Goal: Task Accomplishment & Management: Complete application form

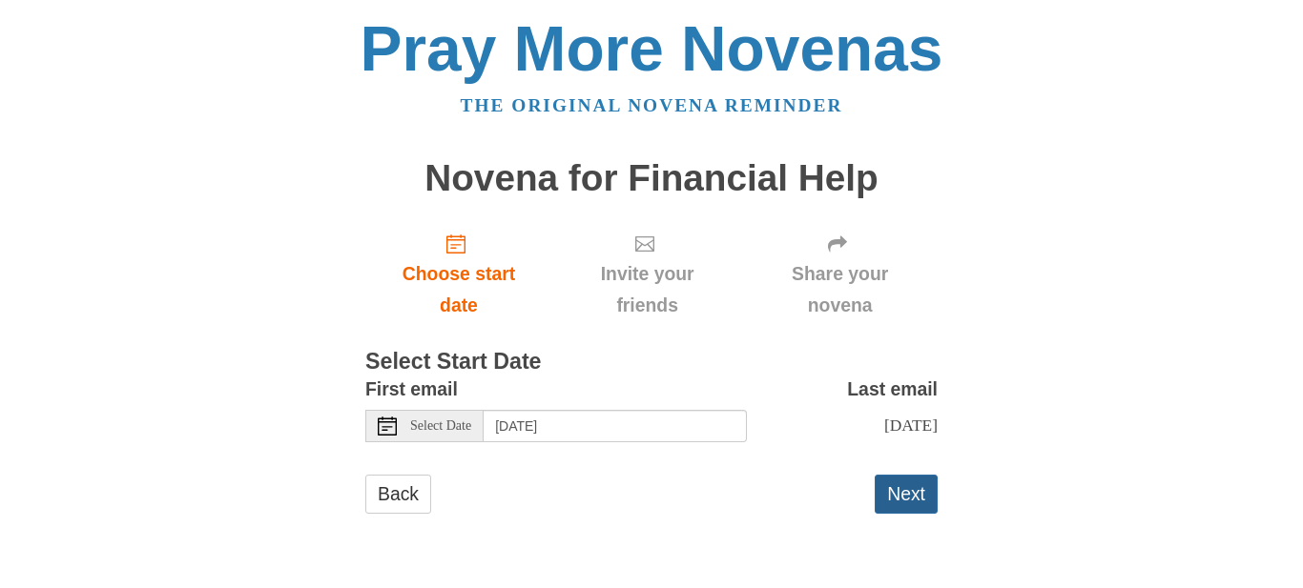
click at [906, 493] on button "Next" at bounding box center [905, 494] width 63 height 39
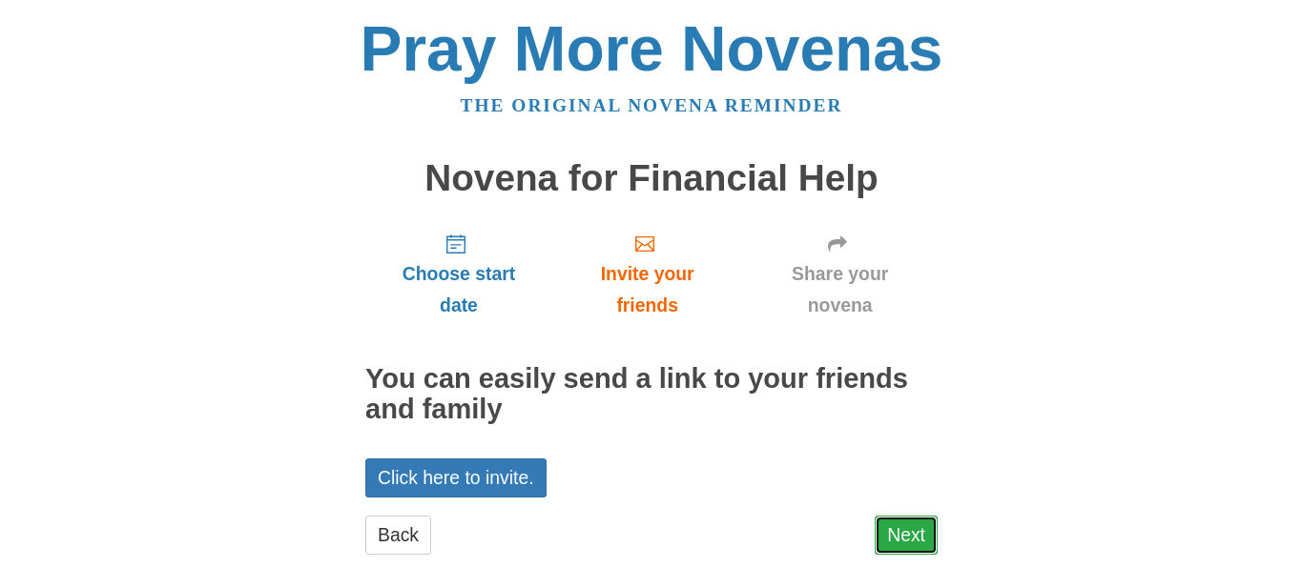
click at [914, 524] on link "Next" at bounding box center [905, 535] width 63 height 39
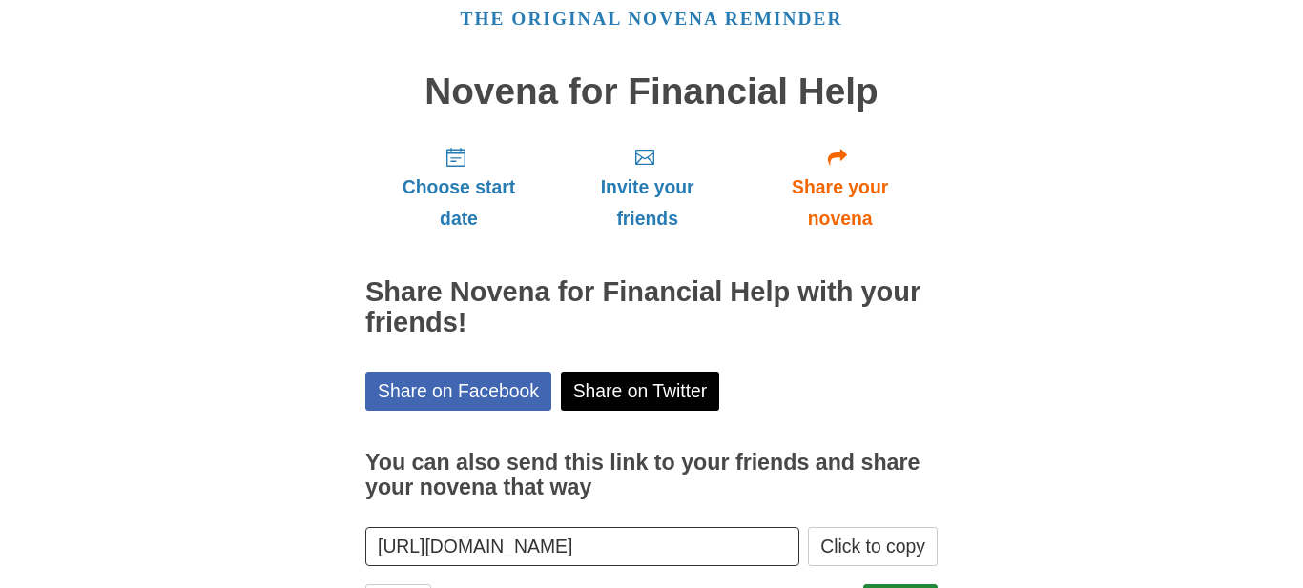
scroll to position [177, 0]
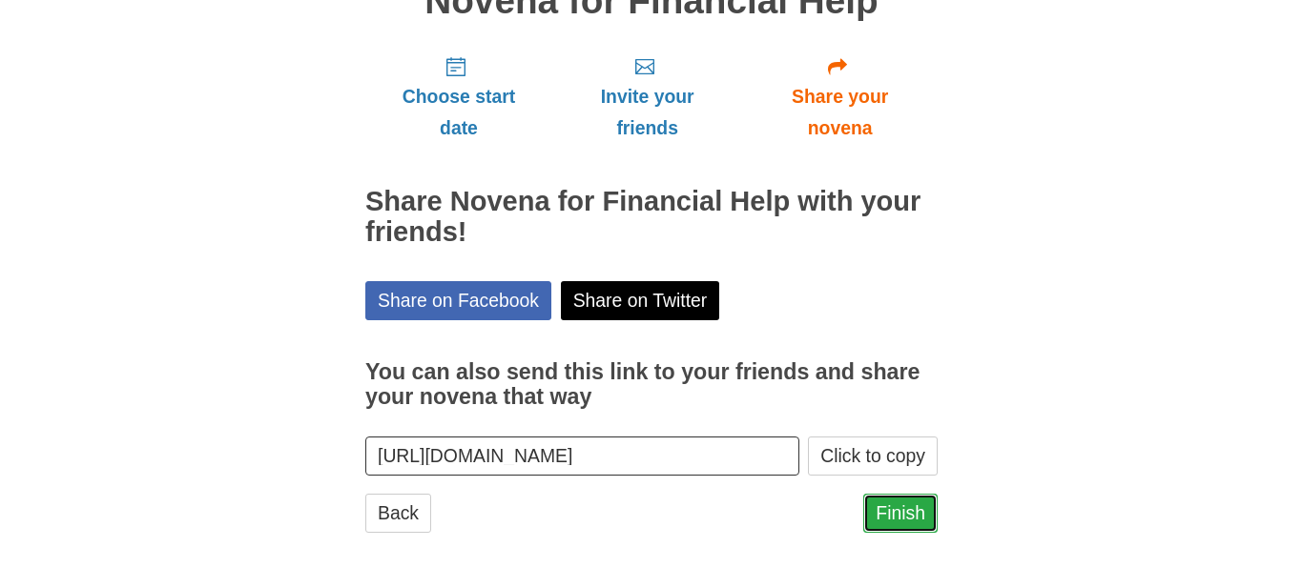
click at [893, 511] on link "Finish" at bounding box center [900, 513] width 74 height 39
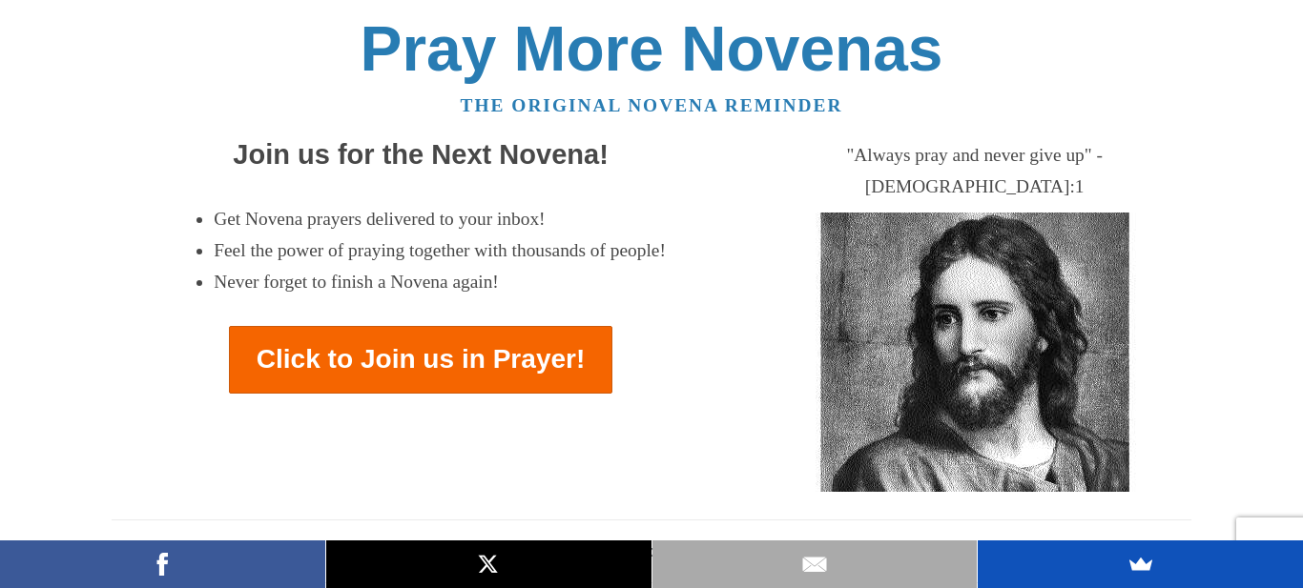
scroll to position [113, 0]
